Goal: Task Accomplishment & Management: Manage account settings

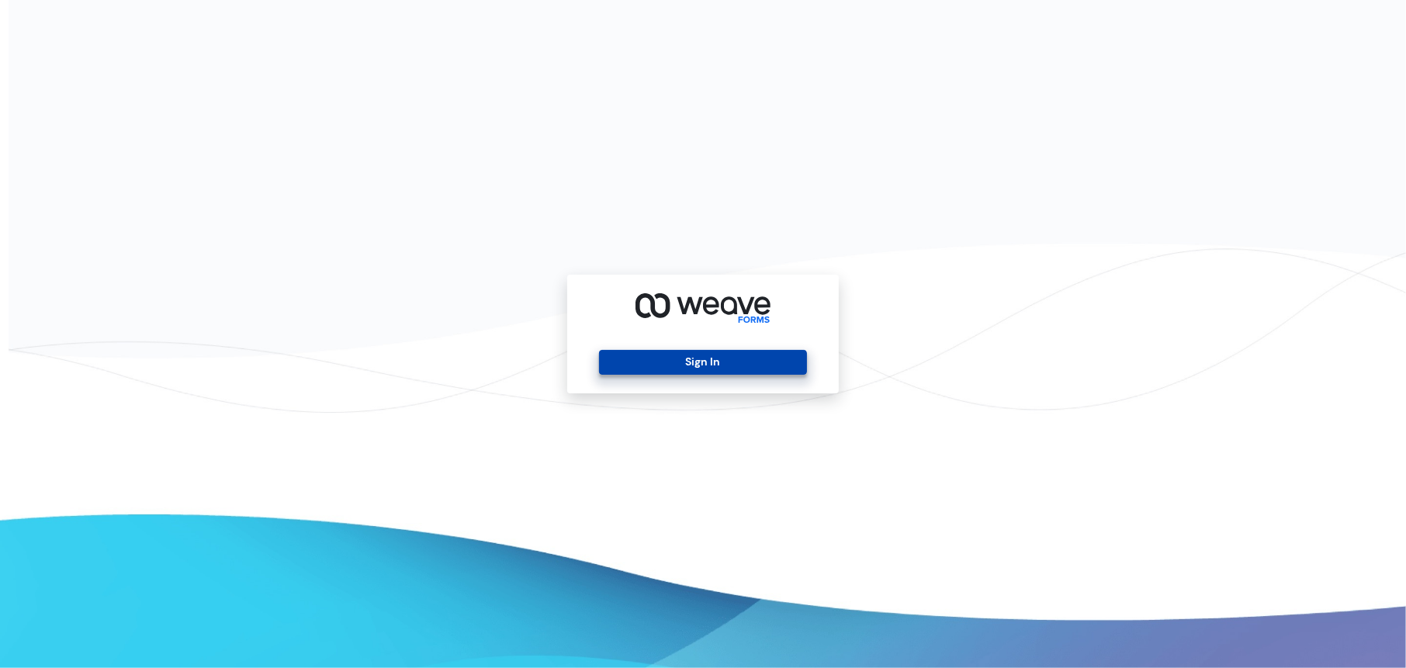
click at [664, 365] on button "Sign In" at bounding box center [702, 362] width 207 height 25
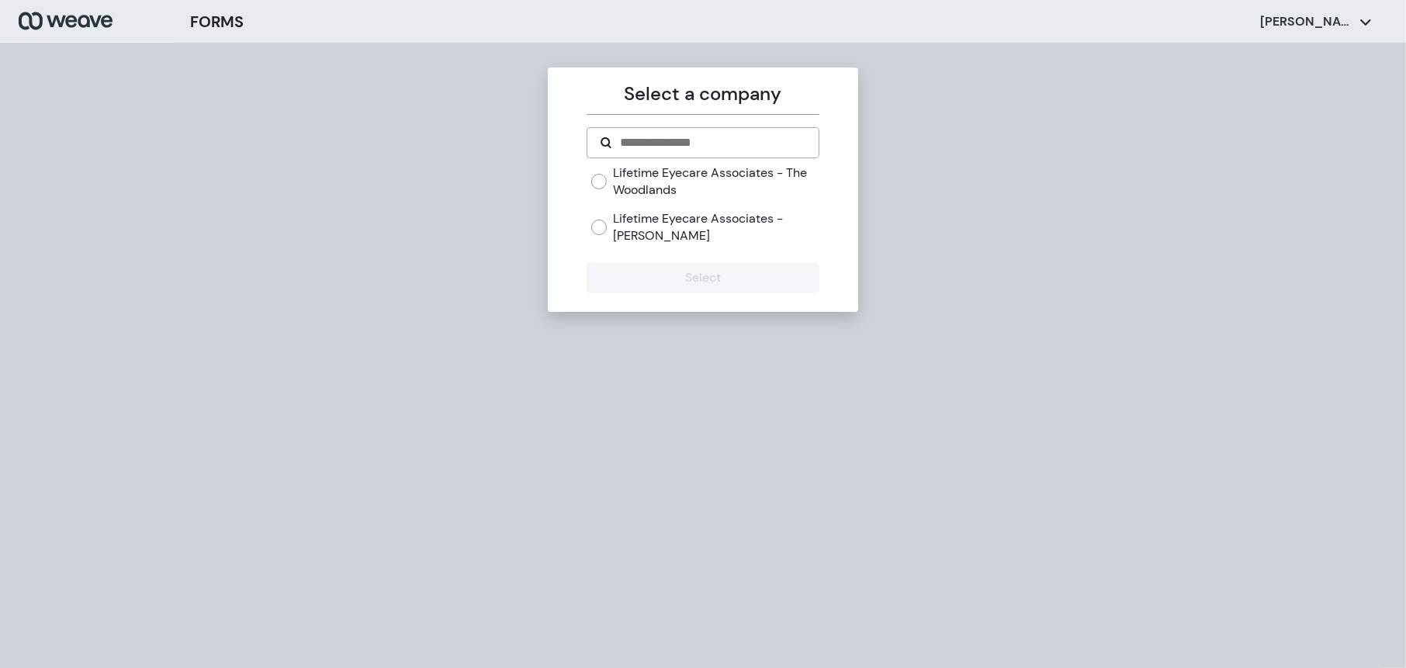
click at [624, 188] on label "Lifetime Eyecare Associates - The Woodlands" at bounding box center [716, 180] width 206 height 33
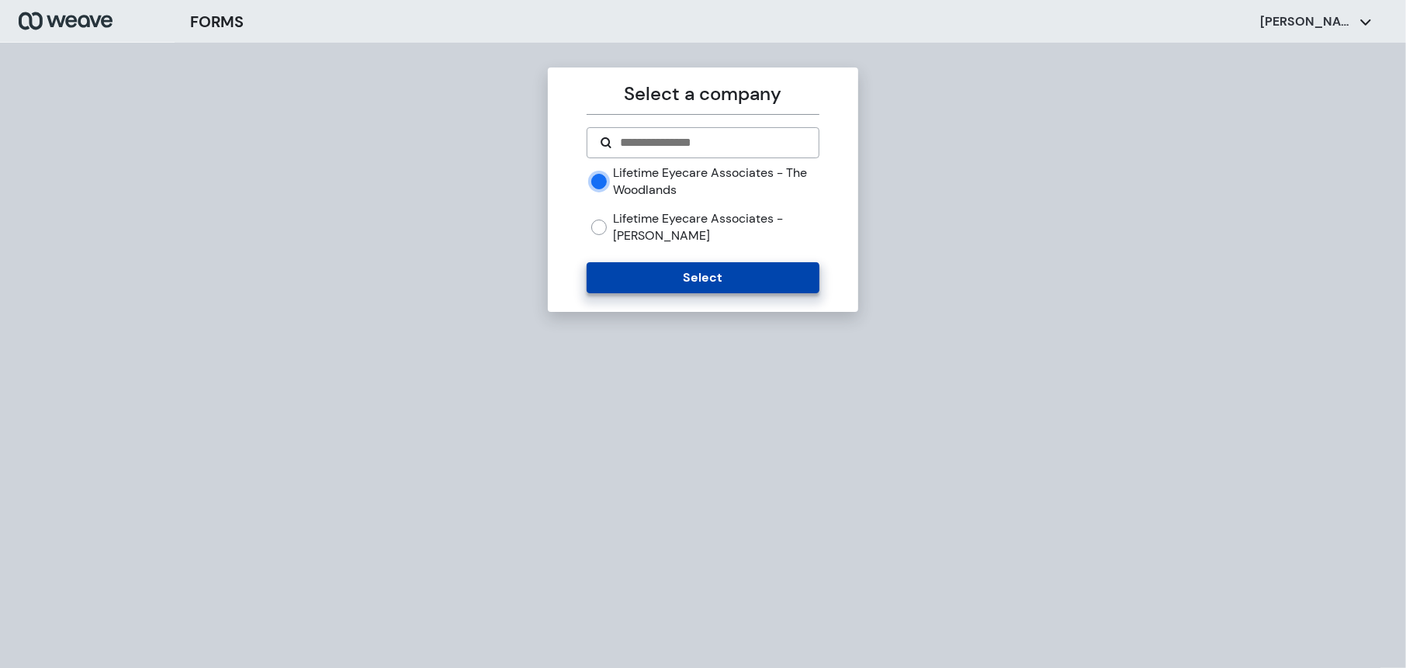
click at [685, 277] on button "Select" at bounding box center [703, 277] width 232 height 31
